Goal: Use online tool/utility: Utilize a website feature to perform a specific function

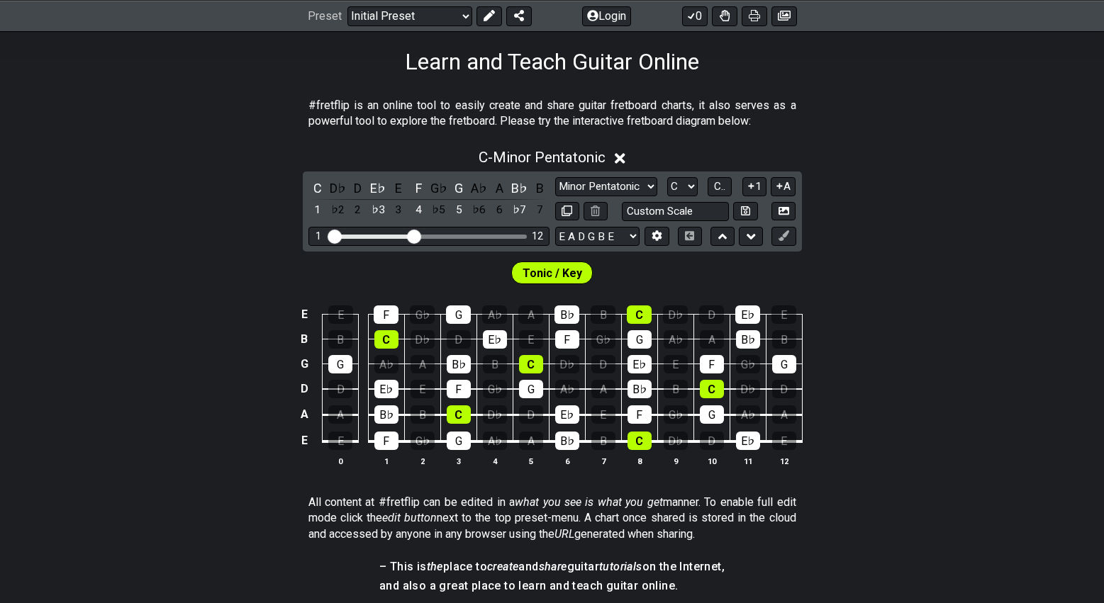
scroll to position [236, 0]
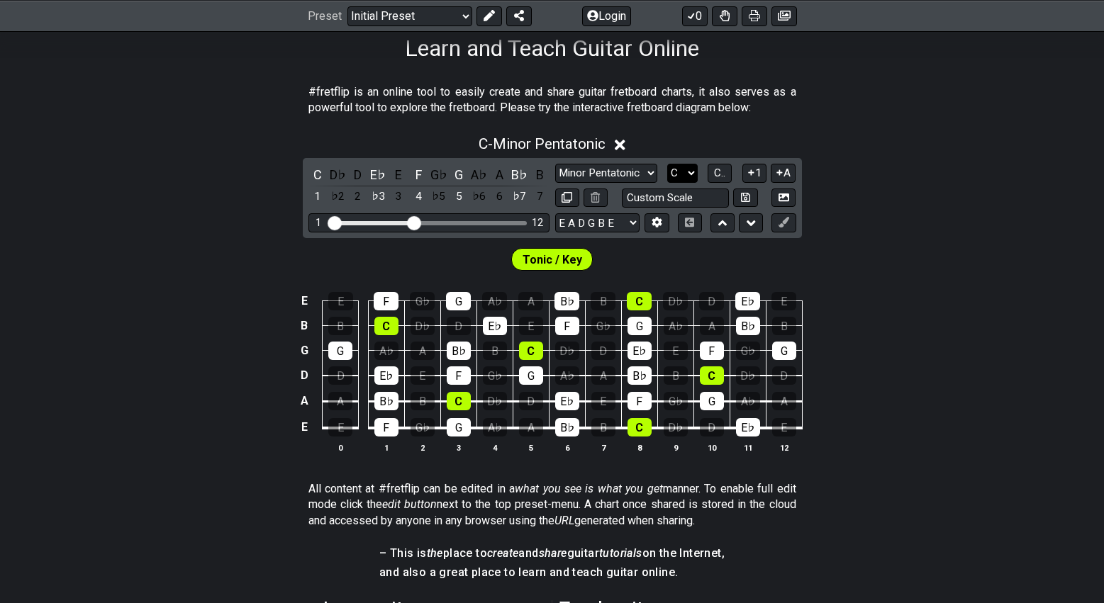
click at [691, 173] on select "A♭ A A♯ B♭ B C C♯ D♭ D D♯ E♭ E F F♯ G♭ G G♯" at bounding box center [682, 173] width 30 height 19
select select "A"
click at [667, 164] on select "A♭ A A♯ B♭ B C C♯ D♭ D D♯ E♭ E F F♯ G♭ G G♯" at bounding box center [682, 173] width 30 height 19
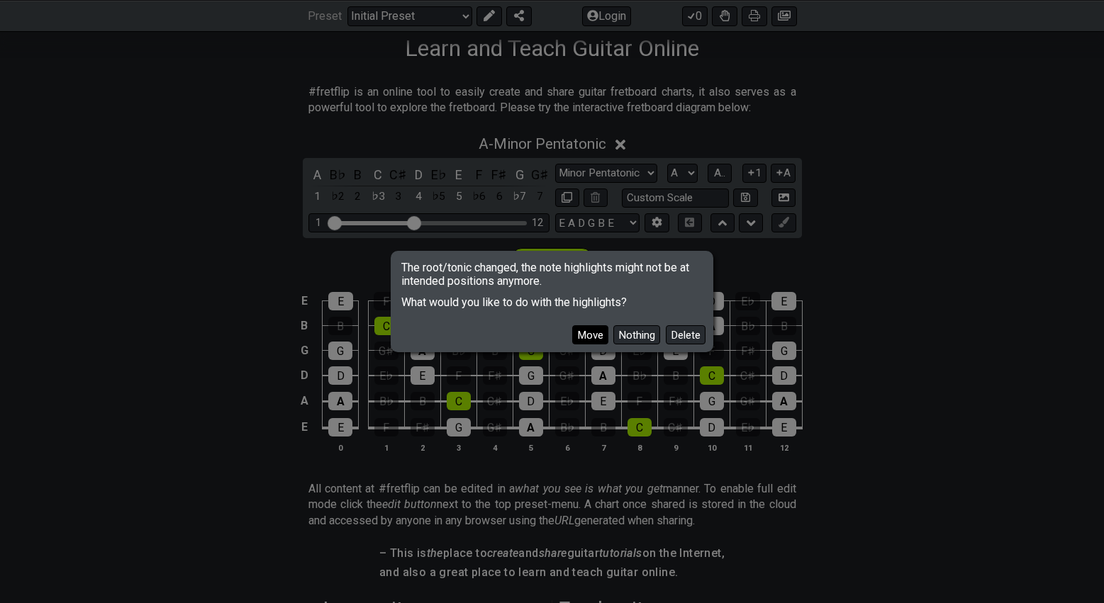
click at [583, 332] on button "Move" at bounding box center [590, 334] width 36 height 19
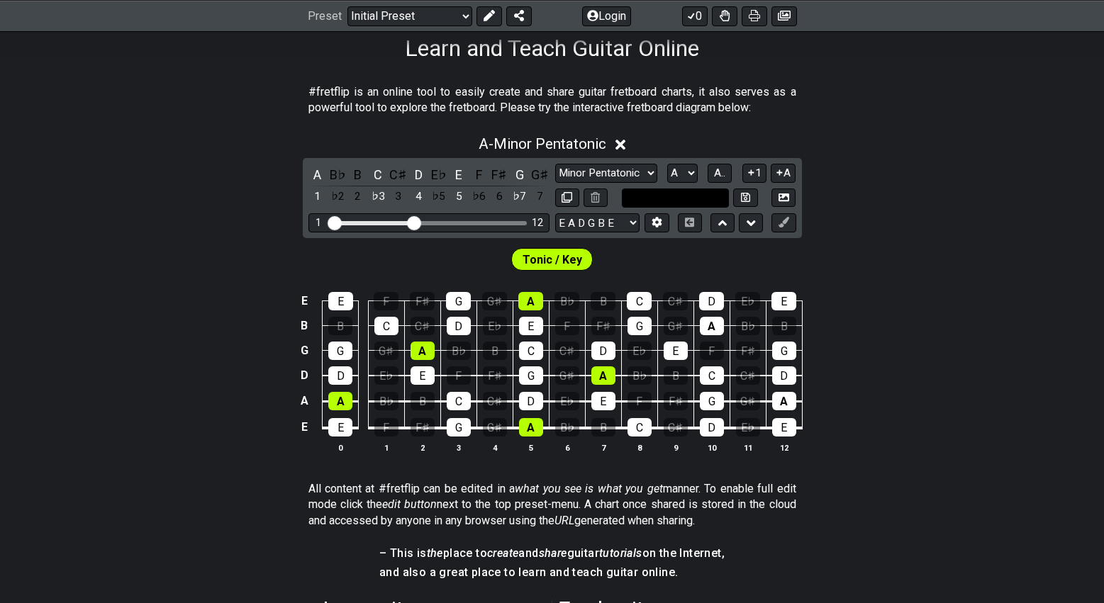
click at [700, 203] on input "text" at bounding box center [676, 198] width 108 height 19
type input "Custom Scale"
click at [649, 184] on div "Minor Pentatonic Click to edit Minor Pentatonic Major Pentatonic Minor Blues Ma…" at bounding box center [675, 186] width 241 height 44
click at [648, 177] on select "Minor Pentatonic Click to edit Minor Pentatonic Major Pentatonic Minor Blues Ma…" at bounding box center [606, 173] width 102 height 19
select select "Minor / Aeolian"
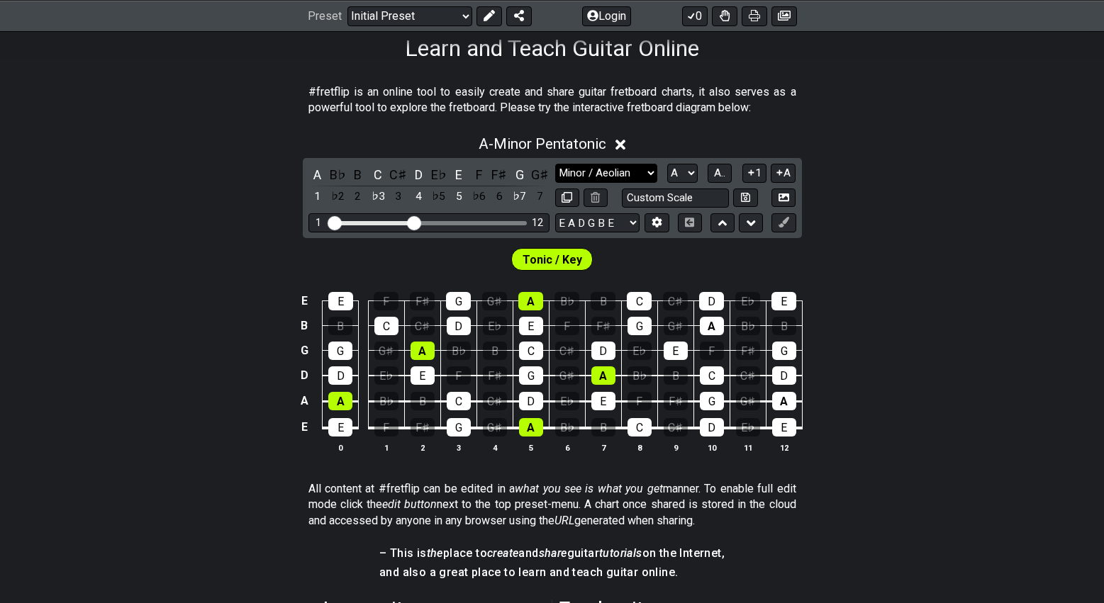
click at [555, 164] on select "Minor Pentatonic Click to edit Minor Pentatonic Major Pentatonic Minor Blues Ma…" at bounding box center [606, 173] width 102 height 19
